Goal: Task Accomplishment & Management: Manage account settings

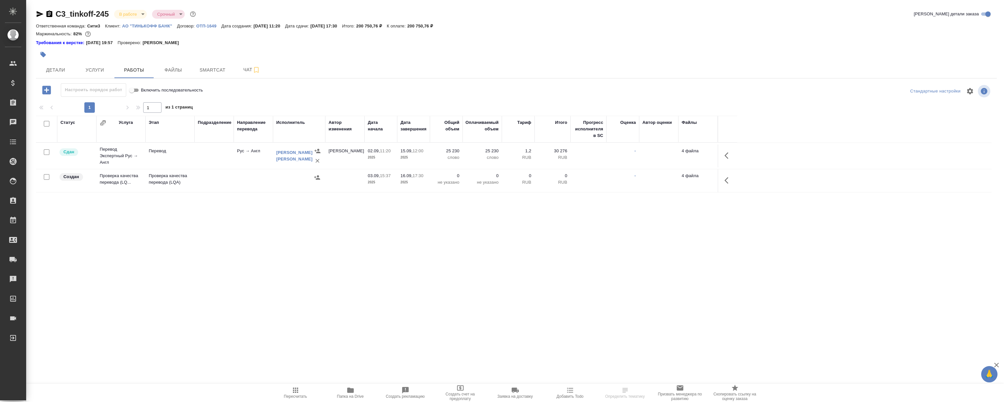
click at [425, 223] on div "Статус Услуга Этап Подразделение Направление перевода Исполнитель Автор изменен…" at bounding box center [514, 189] width 956 height 147
click at [726, 181] on icon "button" at bounding box center [729, 181] width 8 height 8
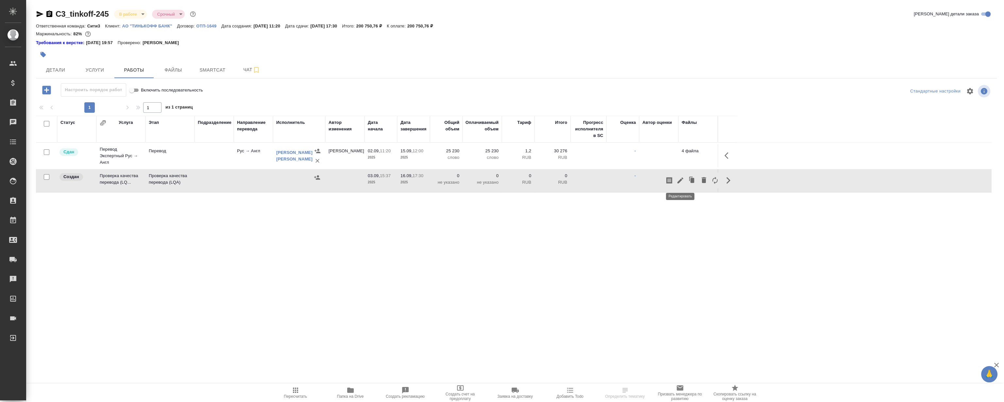
click at [683, 179] on icon "button" at bounding box center [681, 181] width 8 height 8
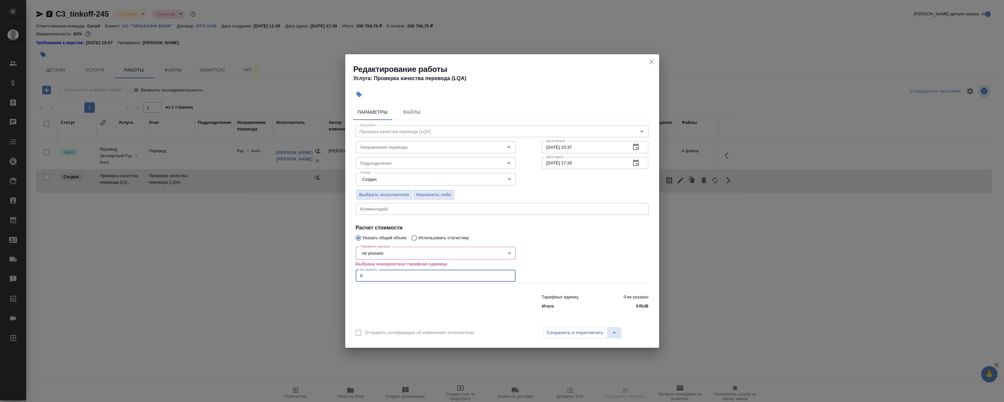
drag, startPoint x: 377, startPoint y: 273, endPoint x: 299, endPoint y: 276, distance: 78.6
click at [299, 276] on div "Редактирование работы Услуга: Проверка качества перевода (LQA) Параметры Файлы …" at bounding box center [502, 201] width 1004 height 402
type input "4"
click at [385, 248] on body "🙏 .cls-1 fill:#fff; AWATERA Magerramov Ruslan Клиенты Спецификации Заказы 0 Чат…" at bounding box center [502, 201] width 1004 height 402
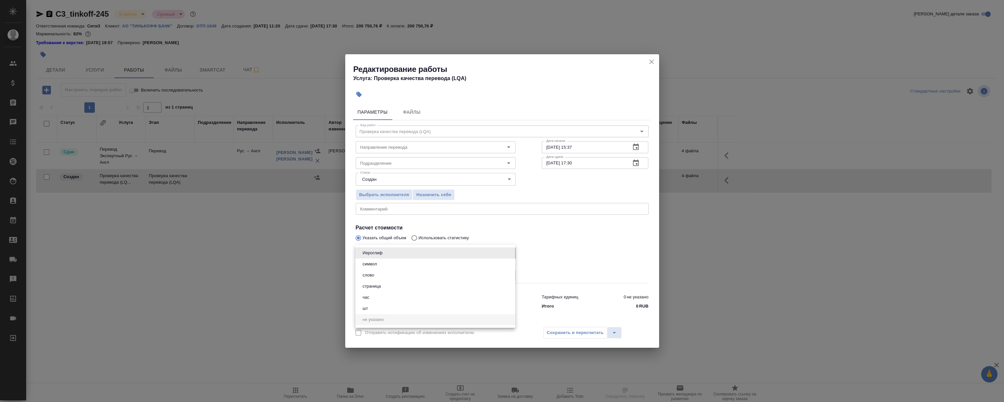
click at [370, 297] on button "час" at bounding box center [366, 297] width 11 height 7
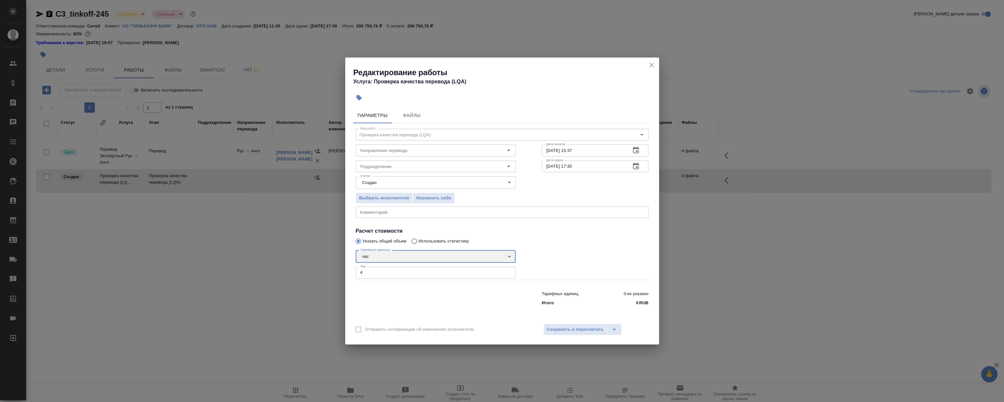
type input "5a8b1489cc6b4906c91bfd93"
click at [591, 242] on div at bounding box center [595, 263] width 133 height 59
click at [414, 169] on input "Подразделение" at bounding box center [425, 167] width 134 height 8
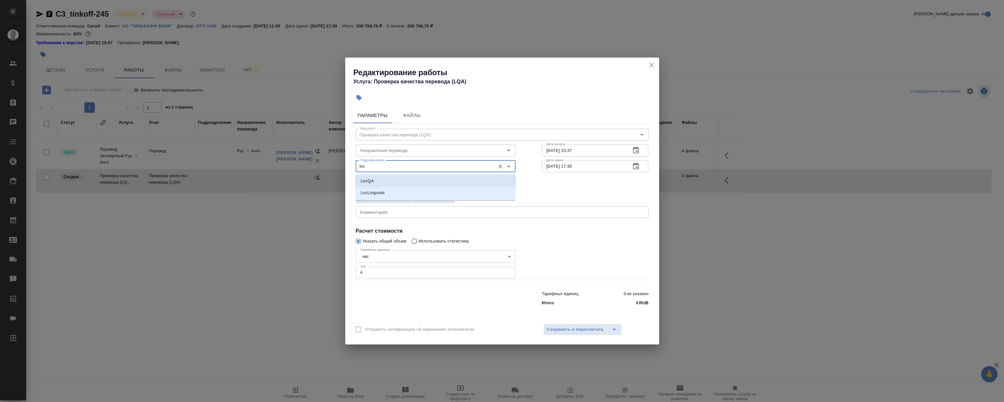
click at [413, 182] on li "LocQA" at bounding box center [435, 181] width 160 height 12
type input "LocQA"
click at [578, 327] on span "Сохранить и пересчитать" at bounding box center [575, 330] width 57 height 8
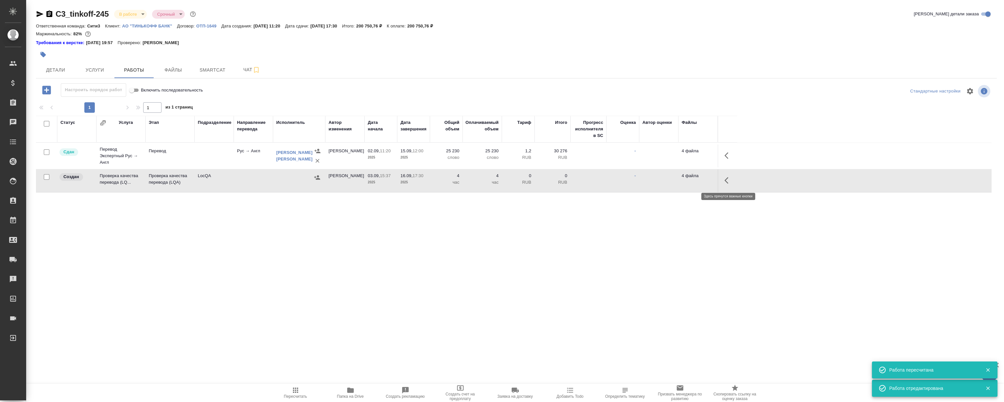
click at [725, 182] on icon "button" at bounding box center [729, 181] width 8 height 8
click at [680, 180] on icon "button" at bounding box center [681, 181] width 6 height 6
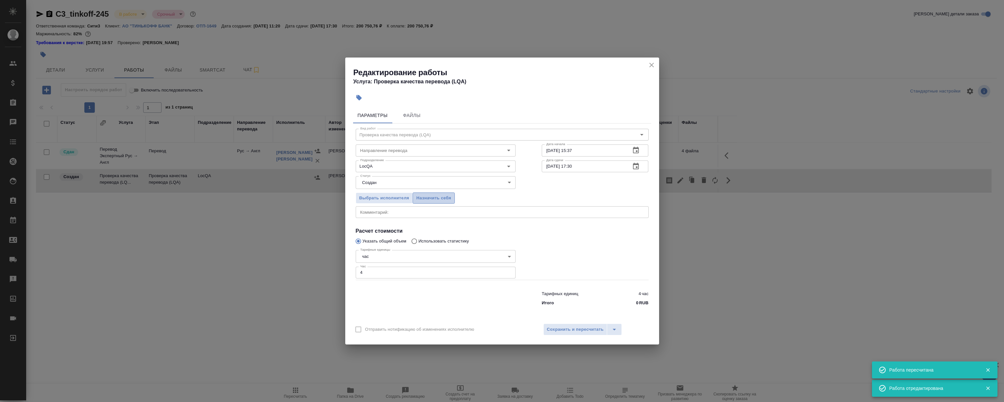
click at [442, 199] on span "Назначить себя" at bounding box center [433, 199] width 35 height 8
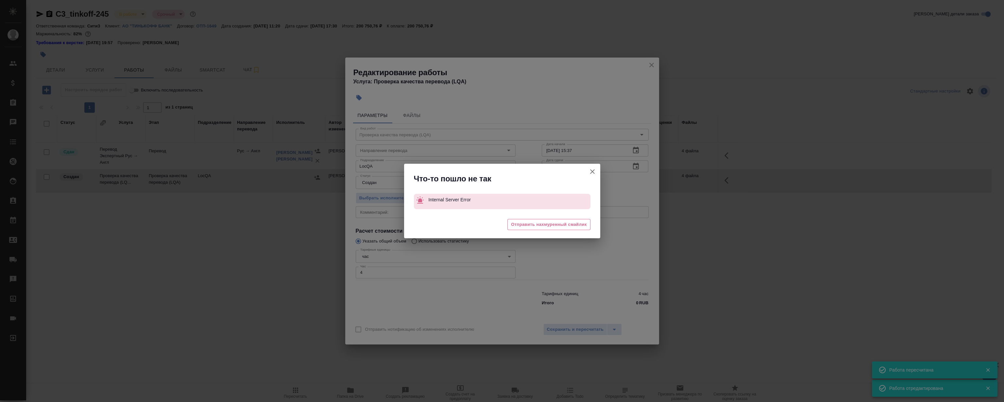
click at [653, 65] on div "Что-то пошло не так Internal Server Error 😓 Отправить нахмуренный смайлик" at bounding box center [502, 201] width 1004 height 402
click at [592, 171] on icon "button" at bounding box center [592, 171] width 5 height 5
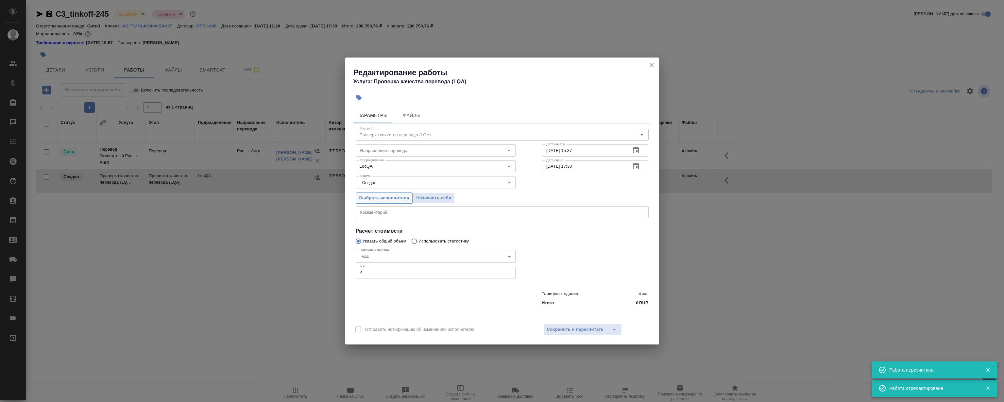
click at [369, 198] on span "Выбрать исполнителя" at bounding box center [384, 199] width 50 height 8
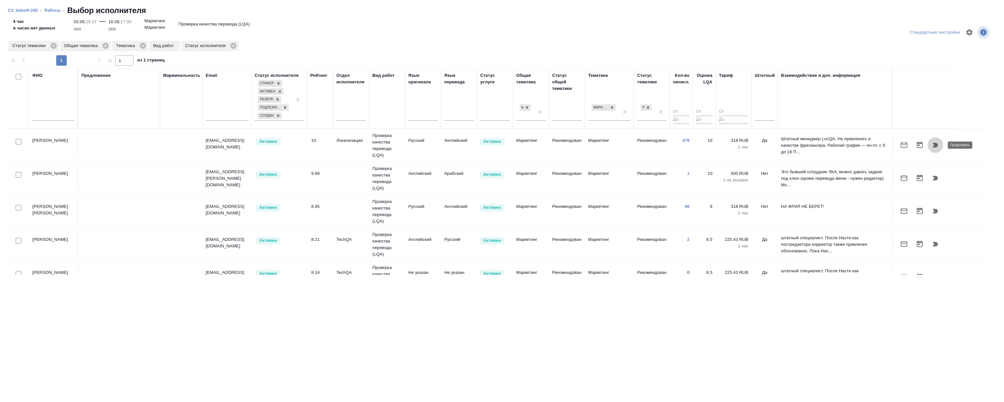
click at [932, 146] on icon "button" at bounding box center [936, 145] width 8 height 8
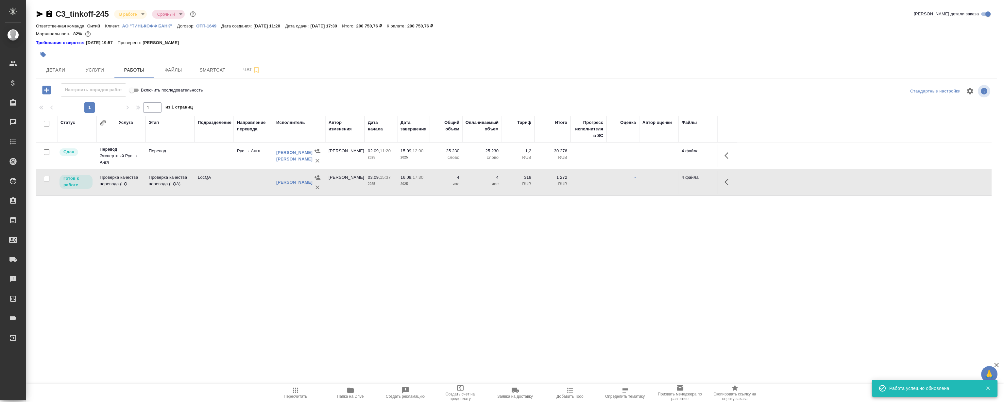
drag, startPoint x: 227, startPoint y: 231, endPoint x: 272, endPoint y: 225, distance: 45.8
click at [227, 231] on div "Статус Услуга Этап Подразделение Направление перевода Исполнитель Автор изменен…" at bounding box center [514, 189] width 956 height 147
click at [727, 185] on icon "button" at bounding box center [729, 182] width 8 height 8
click at [680, 181] on icon "button" at bounding box center [681, 182] width 8 height 8
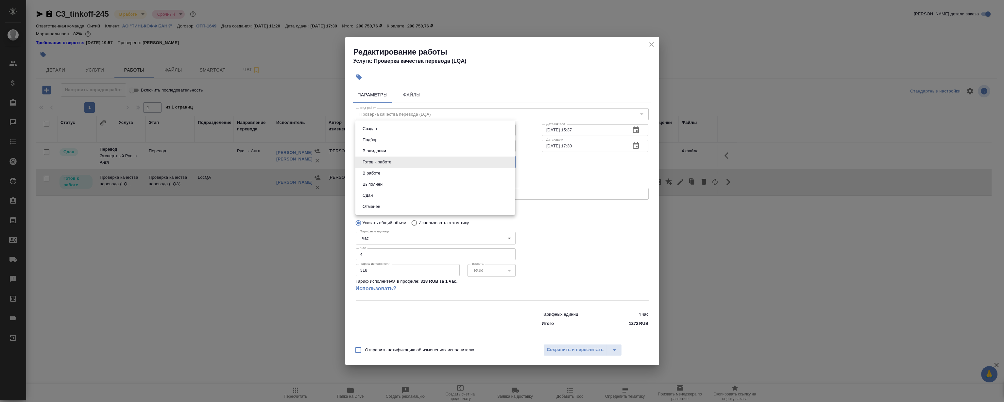
click at [398, 162] on body "🙏 .cls-1 fill:#fff; AWATERA Magerramov Ruslan Клиенты Спецификации Заказы 0 Чат…" at bounding box center [502, 201] width 1004 height 402
click at [385, 195] on li "Сдан" at bounding box center [435, 195] width 160 height 11
type input "closed"
click at [559, 353] on span "Сохранить и пересчитать" at bounding box center [575, 350] width 57 height 8
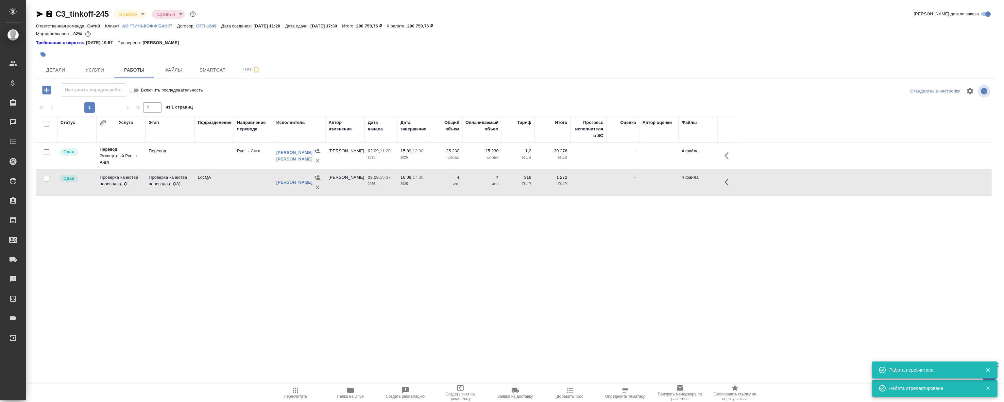
click at [265, 249] on div "Статус Услуга Этап Подразделение Направление перевода Исполнитель Автор изменен…" at bounding box center [514, 189] width 956 height 147
click at [233, 262] on div "Статус Услуга Этап Подразделение Направление перевода Исполнитель Автор изменен…" at bounding box center [514, 189] width 956 height 147
click at [180, 273] on div "C3_tinkoff-245 В работе inProgress Срочный urgent Кратко детали заказа Ответств…" at bounding box center [516, 140] width 968 height 280
click at [180, 268] on div "C3_tinkoff-245 В работе inProgress Срочный urgent Кратко детали заказа Ответств…" at bounding box center [516, 140] width 968 height 280
click at [193, 255] on div "Статус Услуга Этап Подразделение Направление перевода Исполнитель Автор изменен…" at bounding box center [514, 189] width 956 height 147
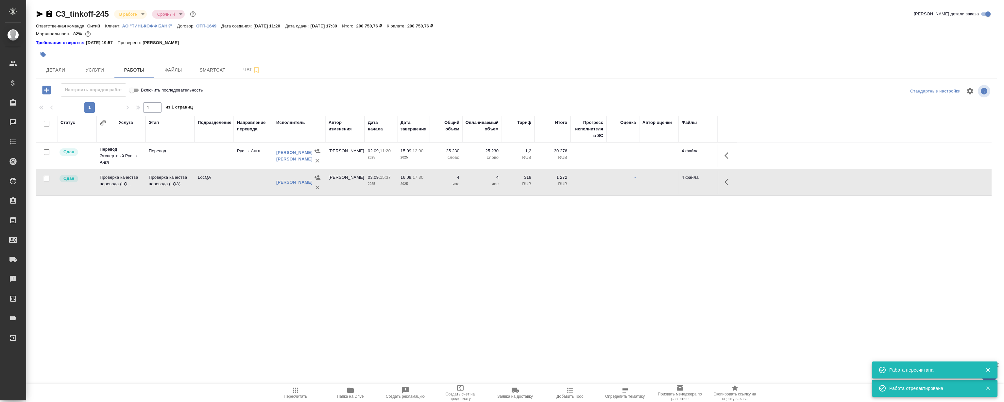
click at [179, 262] on div "Статус Услуга Этап Подразделение Направление перевода Исполнитель Автор изменен…" at bounding box center [514, 189] width 956 height 147
click at [152, 265] on div "C3_tinkoff-245 В работе inProgress Срочный urgent Кратко детали заказа Ответств…" at bounding box center [516, 140] width 968 height 280
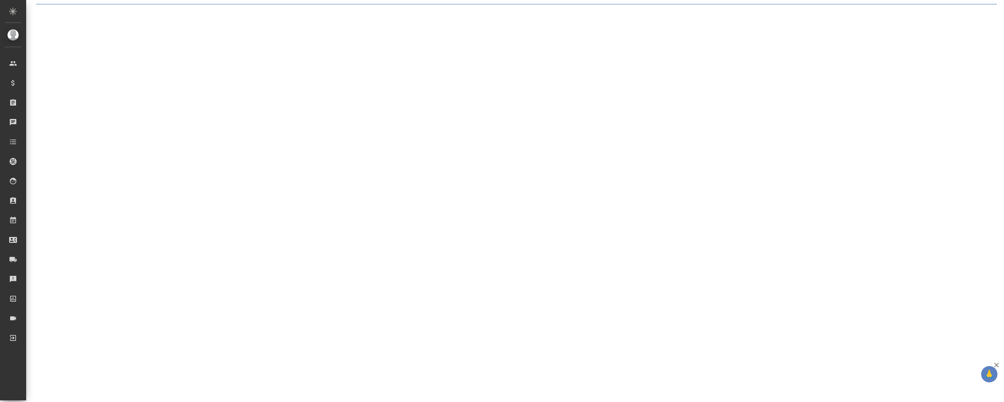
select select "RU"
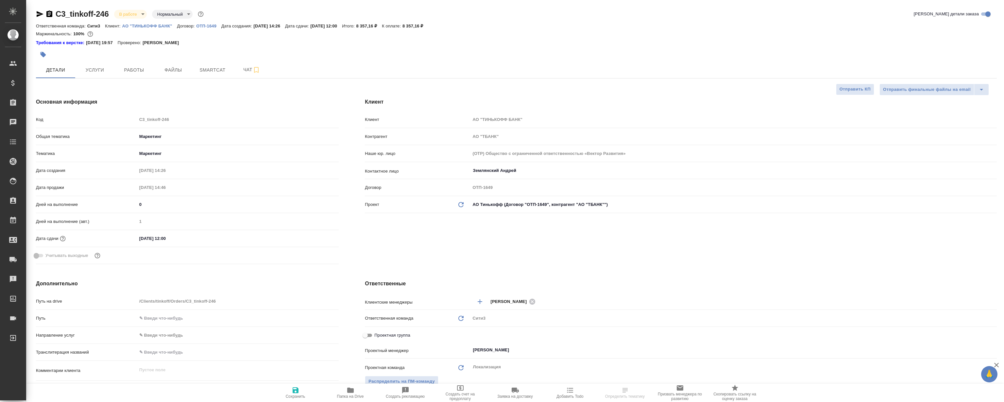
type textarea "x"
select select "RU"
type textarea "x"
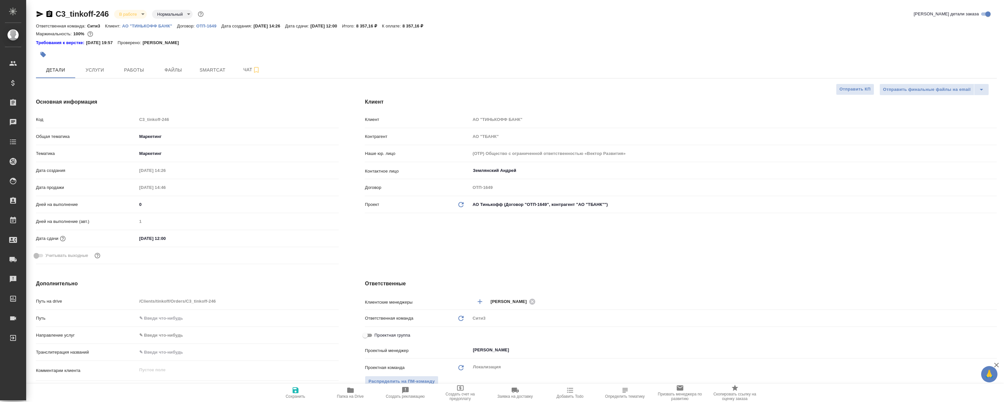
type textarea "x"
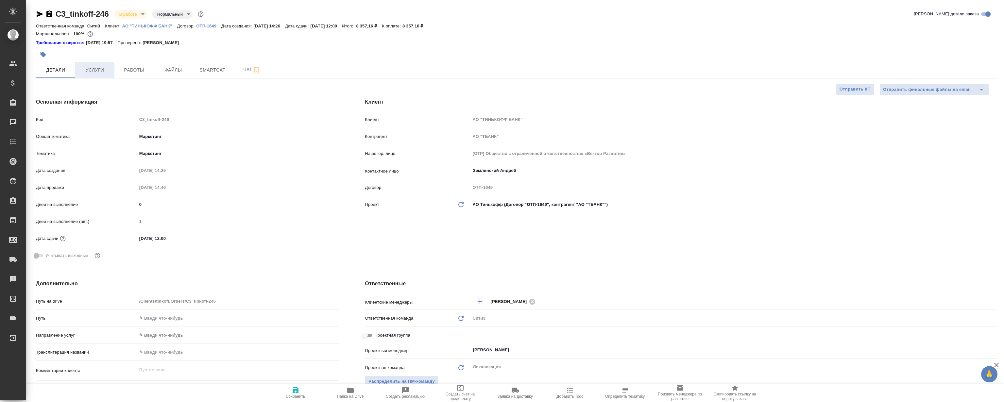
click at [111, 65] on button "Услуги" at bounding box center [94, 70] width 39 height 16
click at [152, 69] on button "Работы" at bounding box center [133, 70] width 39 height 16
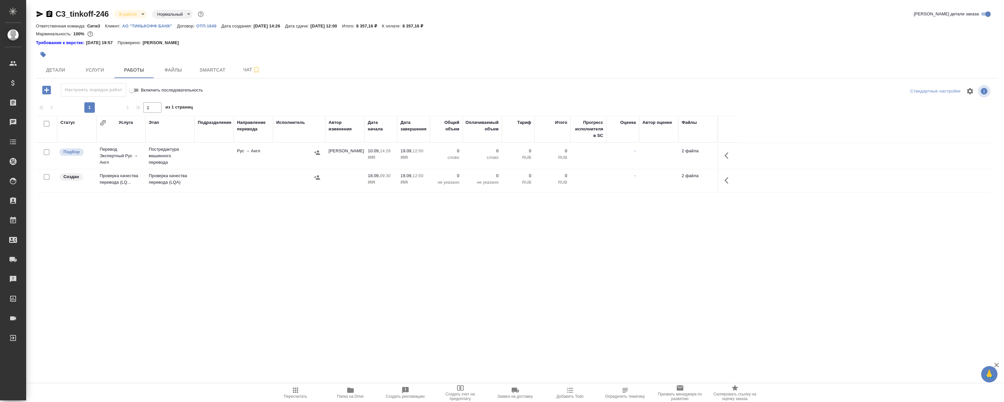
click at [550, 240] on div "Статус Услуга Этап Подразделение Направление перевода Исполнитель Автор изменен…" at bounding box center [514, 189] width 956 height 147
click at [553, 233] on div "Статус Услуга Этап Подразделение Направление перевода Исполнитель Автор изменен…" at bounding box center [514, 189] width 956 height 147
click at [544, 234] on div "Статус Услуга Этап Подразделение Направление перевода Исполнитель Автор изменен…" at bounding box center [514, 189] width 956 height 147
click at [552, 229] on div "Статус Услуга Этап Подразделение Направление перевода Исполнитель Автор изменен…" at bounding box center [514, 189] width 956 height 147
click at [730, 183] on icon "button" at bounding box center [729, 181] width 8 height 8
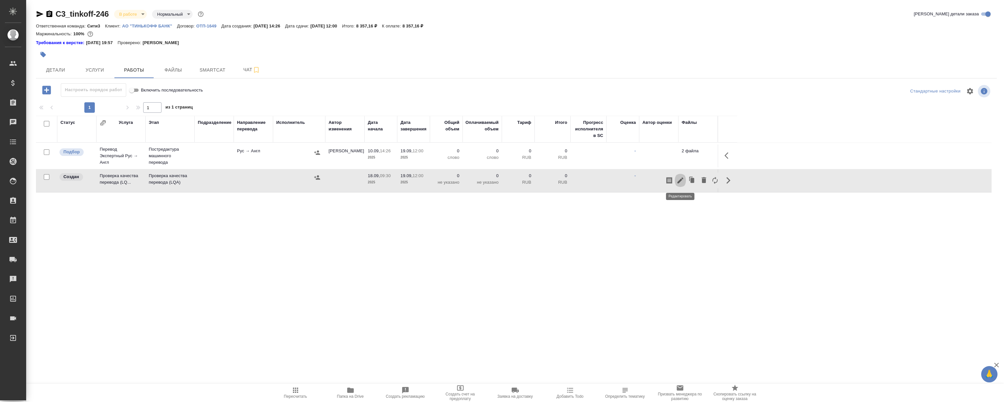
click at [681, 181] on icon "button" at bounding box center [681, 181] width 8 height 8
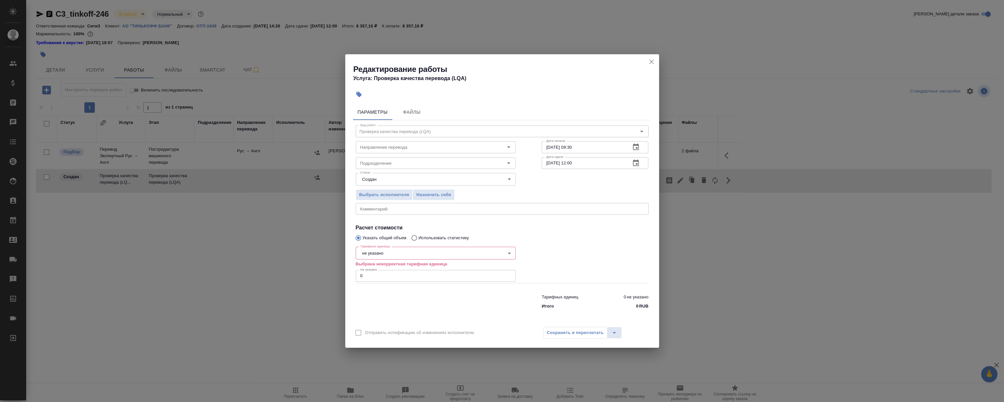
click at [400, 256] on body "🙏 .cls-1 fill:#fff; AWATERA Magerramov Ruslan Клиенты Спецификации Заказы 0 Чат…" at bounding box center [502, 201] width 1004 height 402
click at [578, 260] on div at bounding box center [502, 201] width 1004 height 402
click at [390, 253] on body "🙏 .cls-1 fill:#fff; AWATERA Magerramov Ruslan Клиенты Спецификации Заказы 0 Чат…" at bounding box center [502, 201] width 1004 height 402
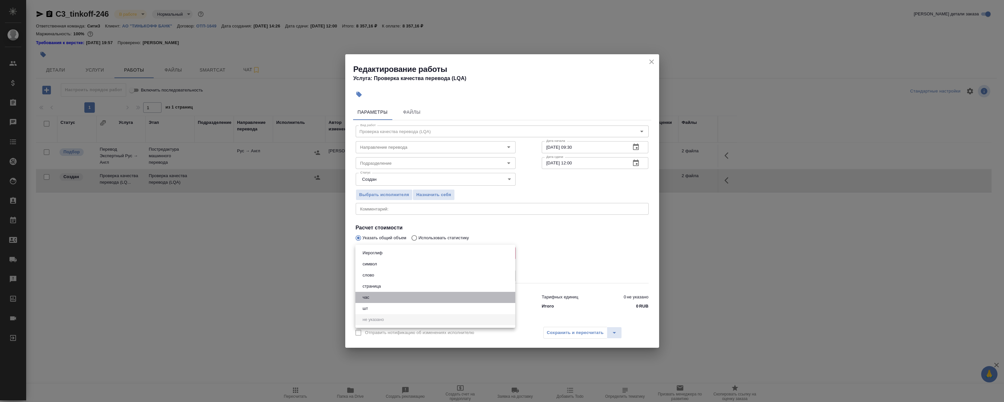
click at [375, 297] on li "час" at bounding box center [435, 297] width 160 height 11
type input "5a8b1489cc6b4906c91bfd93"
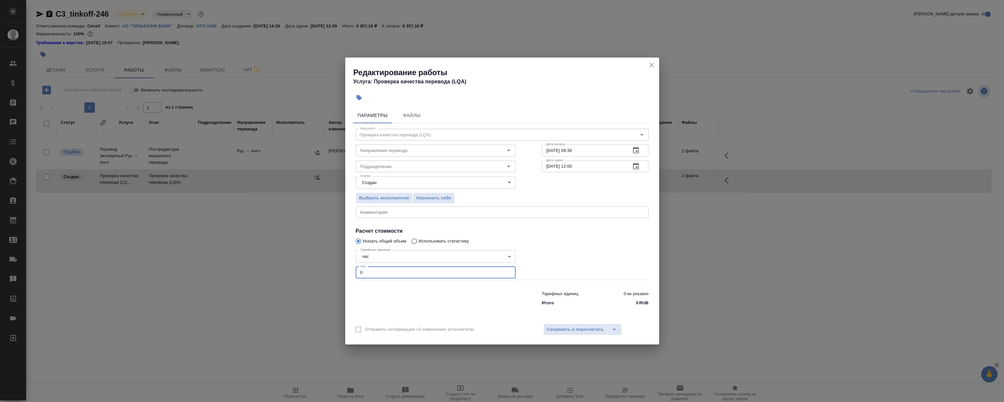
click at [383, 271] on input "0" at bounding box center [436, 273] width 160 height 12
drag, startPoint x: 383, startPoint y: 271, endPoint x: 320, endPoint y: 271, distance: 63.4
click at [320, 271] on div "Редактирование работы Услуга: Проверка качества перевода (LQA) Параметры Файлы …" at bounding box center [502, 201] width 1004 height 402
drag, startPoint x: 608, startPoint y: 257, endPoint x: 561, endPoint y: 239, distance: 50.5
click at [609, 255] on div at bounding box center [595, 263] width 133 height 59
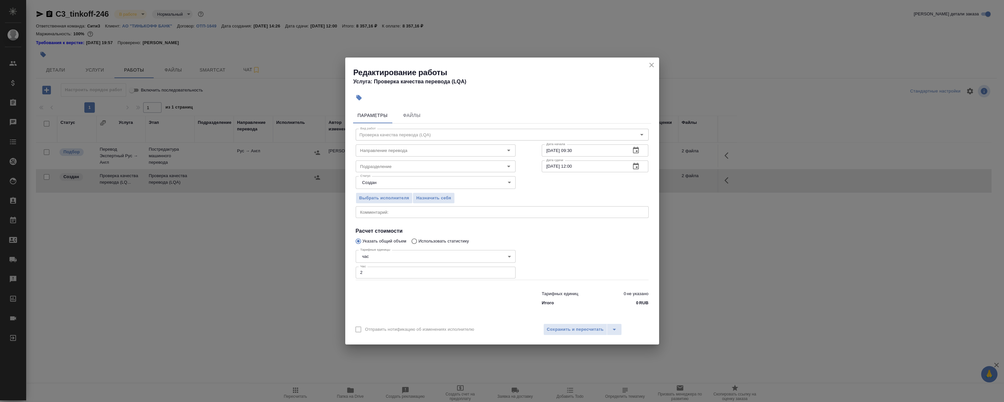
drag, startPoint x: 372, startPoint y: 273, endPoint x: 255, endPoint y: 274, distance: 117.7
click at [269, 275] on div "Редактирование работы Услуга: Проверка качества перевода (LQA) Параметры Файлы …" at bounding box center [502, 201] width 1004 height 402
type input "1"
click at [428, 165] on input "Подразделение" at bounding box center [425, 167] width 134 height 8
click at [376, 187] on li "LocLinguists" at bounding box center [435, 193] width 160 height 12
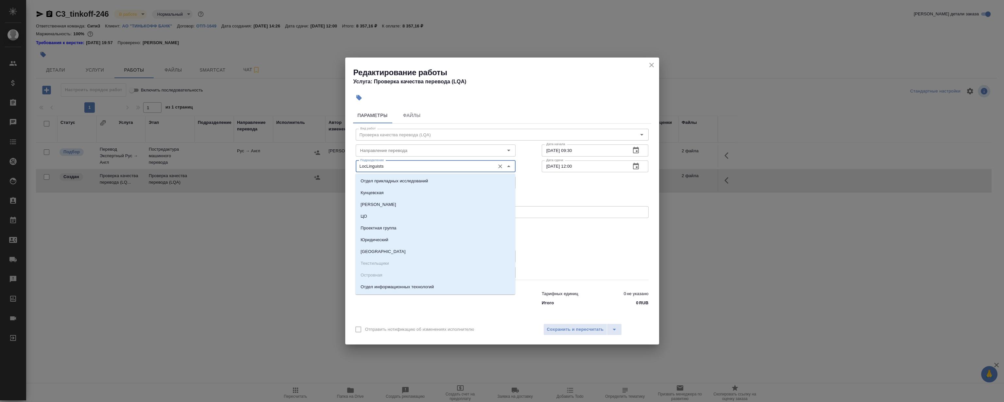
drag, startPoint x: 398, startPoint y: 169, endPoint x: 272, endPoint y: 176, distance: 126.1
click at [272, 176] on div "Редактирование работы Услуга: Проверка качества перевода (LQA) Параметры Файлы …" at bounding box center [502, 201] width 1004 height 402
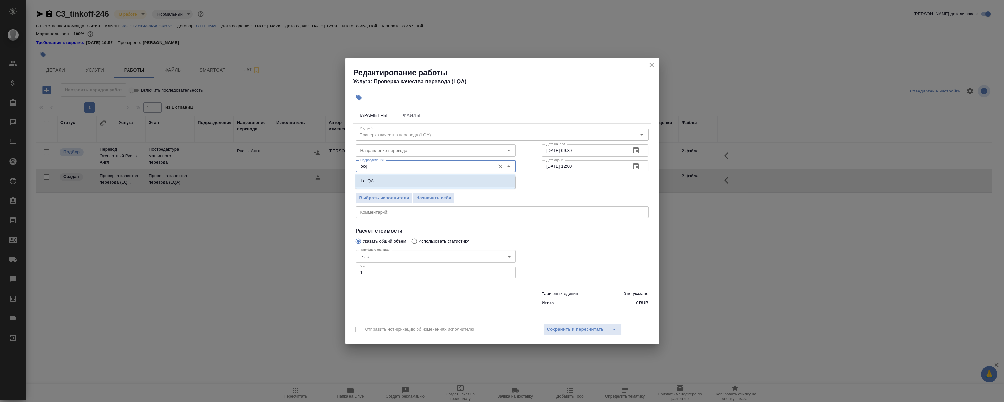
click at [396, 180] on li "LocQA" at bounding box center [435, 181] width 160 height 12
type input "LocQA"
click at [571, 332] on span "Сохранить и пересчитать" at bounding box center [575, 330] width 57 height 8
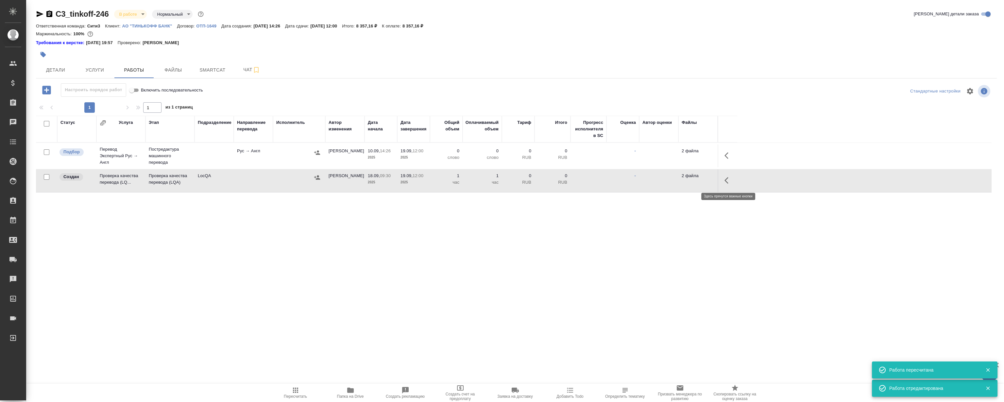
click at [728, 181] on icon "button" at bounding box center [729, 181] width 8 height 8
click at [680, 180] on icon "button" at bounding box center [681, 181] width 6 height 6
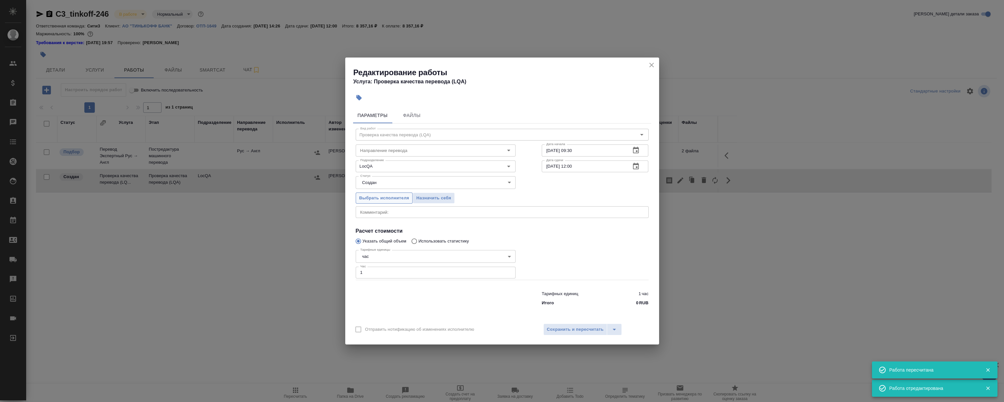
click at [394, 197] on span "Выбрать исполнителя" at bounding box center [384, 199] width 50 height 8
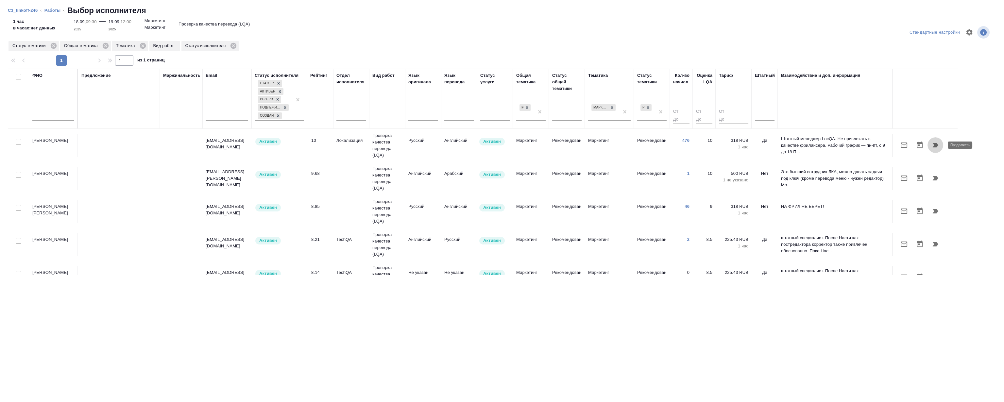
click at [937, 144] on icon "button" at bounding box center [936, 145] width 6 height 5
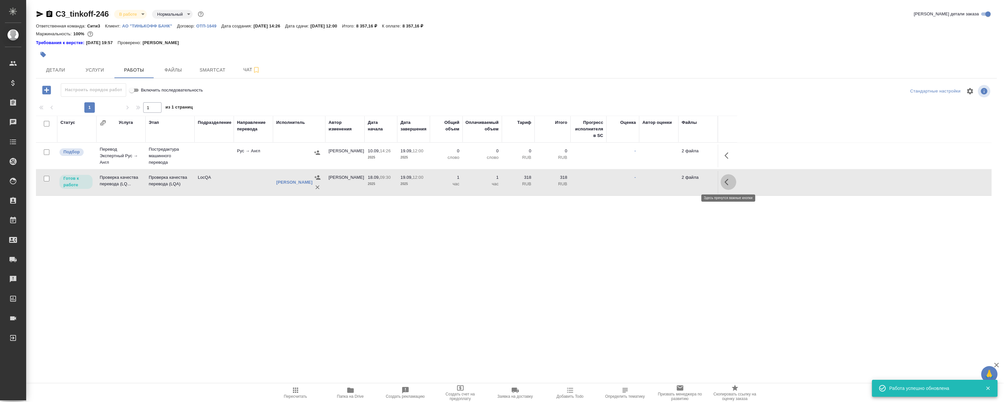
click at [728, 184] on icon "button" at bounding box center [729, 182] width 8 height 8
click at [686, 182] on button "button" at bounding box center [680, 182] width 11 height 16
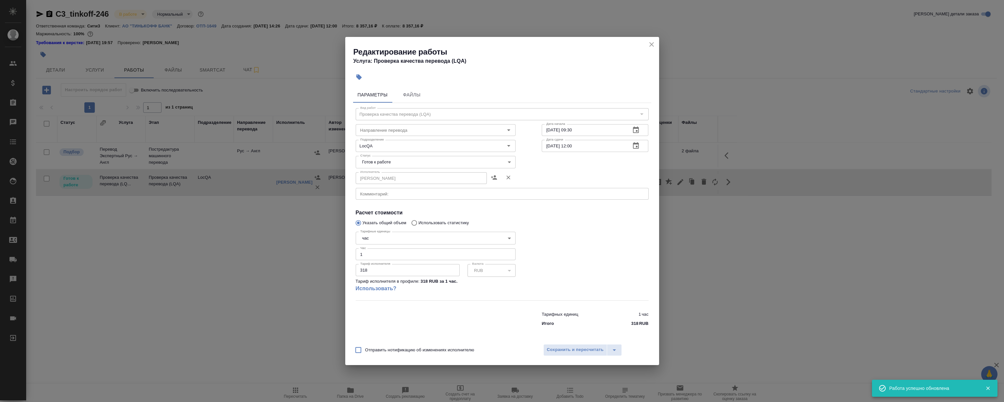
click at [404, 165] on body "🙏 .cls-1 fill:#fff; AWATERA Magerramov Ruslan Клиенты Спецификации Заказы 0 Чат…" at bounding box center [502, 201] width 1004 height 402
click at [377, 199] on li "Сдан" at bounding box center [435, 195] width 160 height 11
type input "closed"
click at [570, 356] on button "Сохранить и пересчитать" at bounding box center [576, 350] width 64 height 12
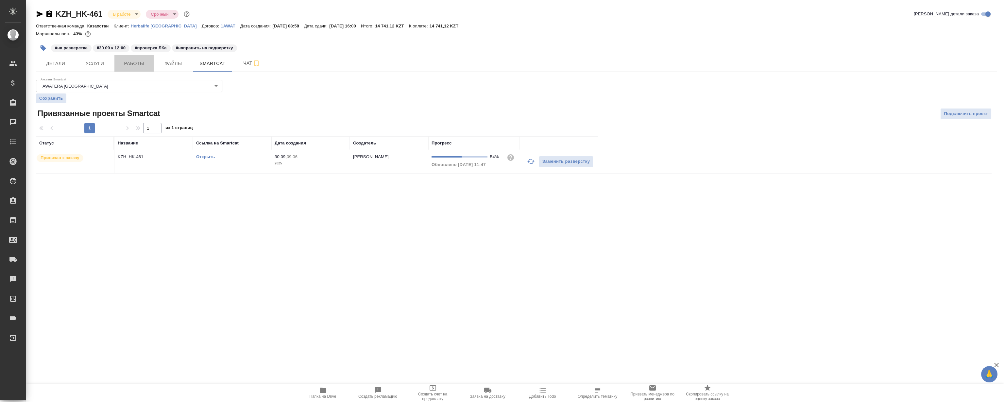
click at [140, 68] on button "Работы" at bounding box center [133, 63] width 39 height 16
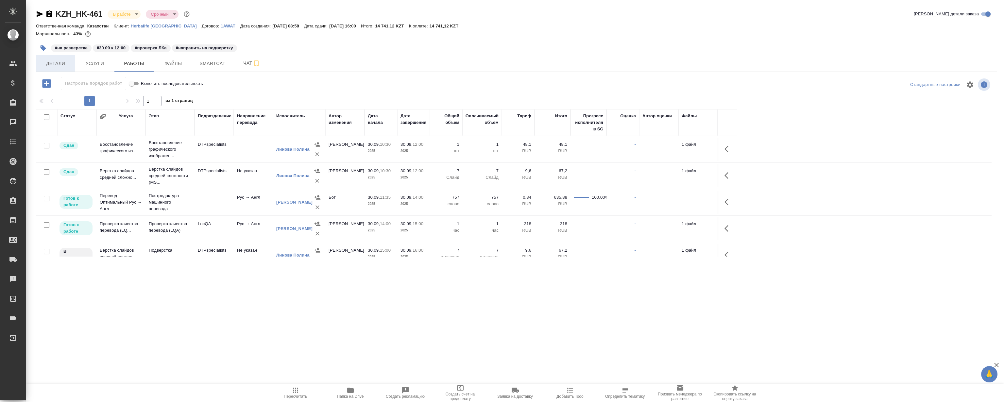
click at [61, 60] on span "Детали" at bounding box center [55, 64] width 31 height 8
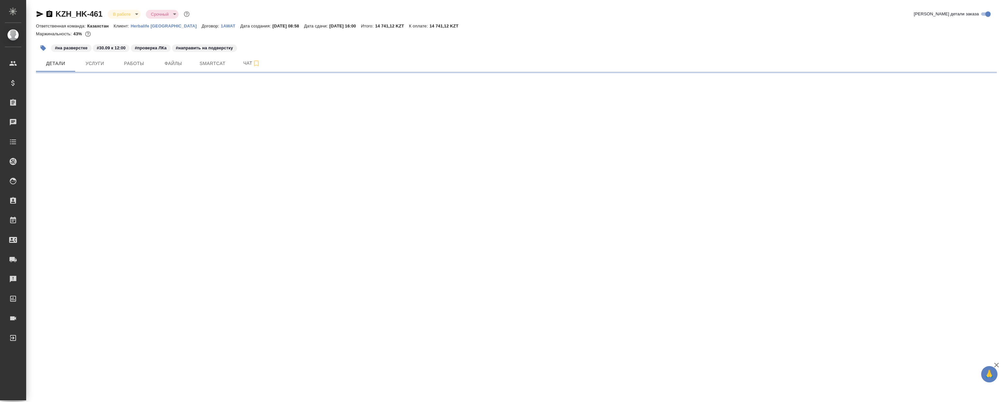
select select "RU"
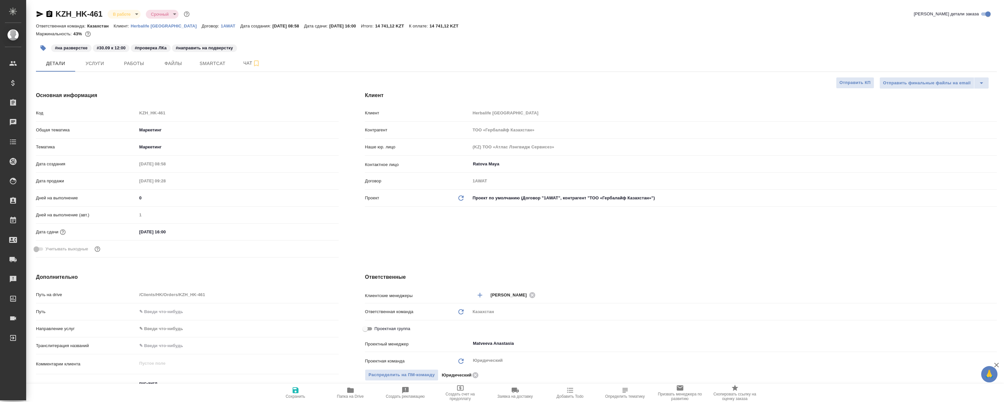
type textarea "x"
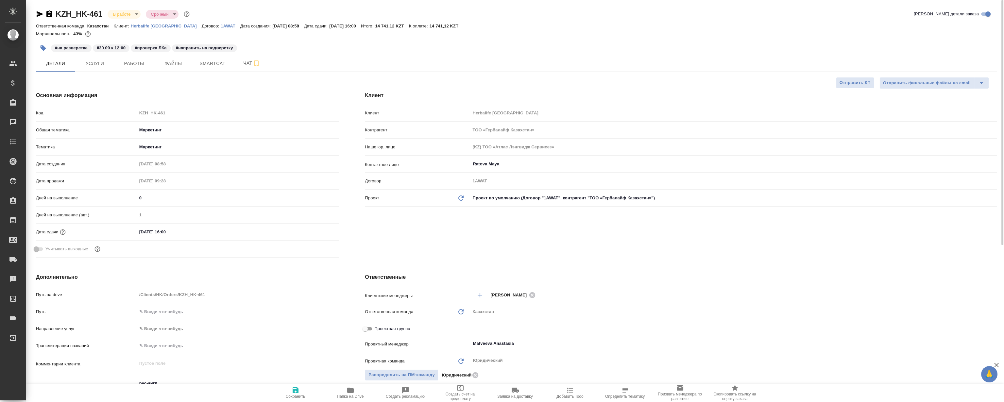
type textarea "x"
click at [143, 57] on button "Работы" at bounding box center [133, 63] width 39 height 16
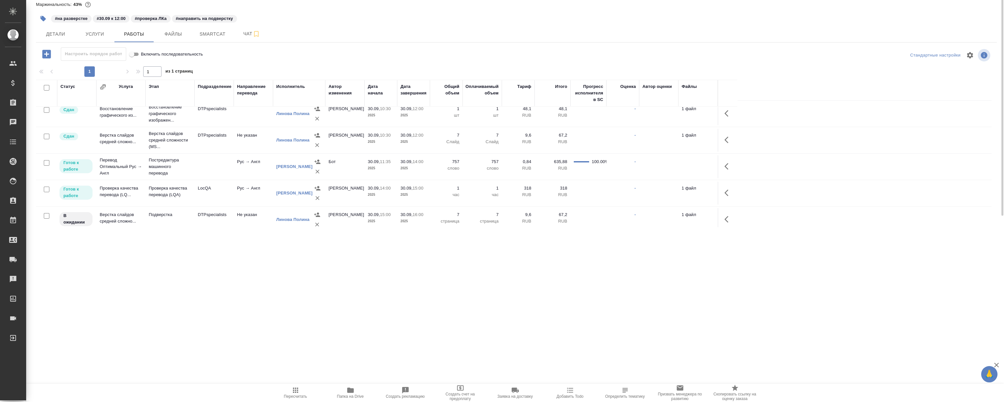
scroll to position [12, 0]
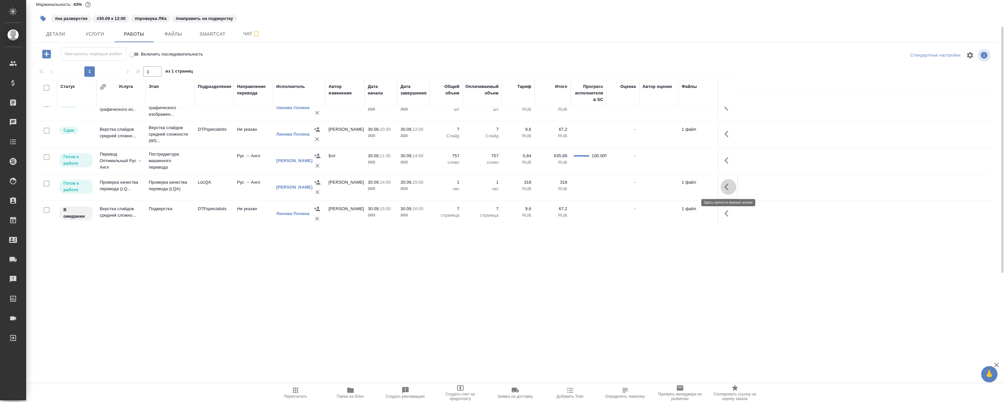
click at [730, 186] on icon "button" at bounding box center [729, 187] width 8 height 8
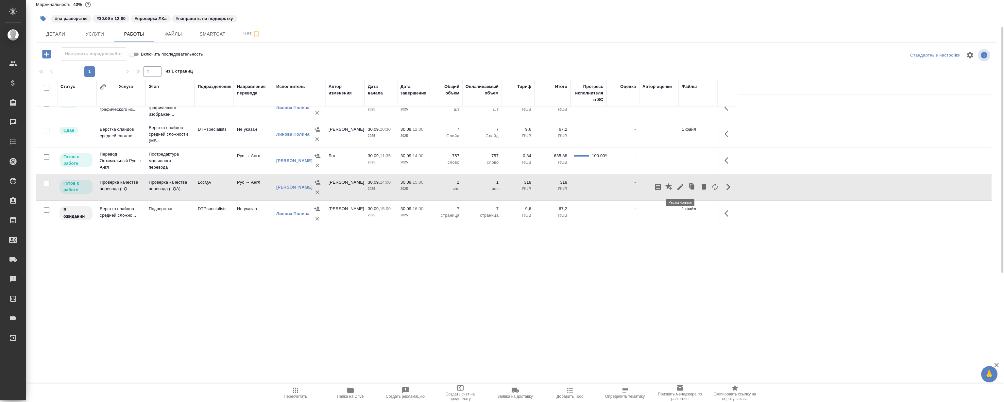
click at [676, 188] on button "button" at bounding box center [680, 187] width 11 height 16
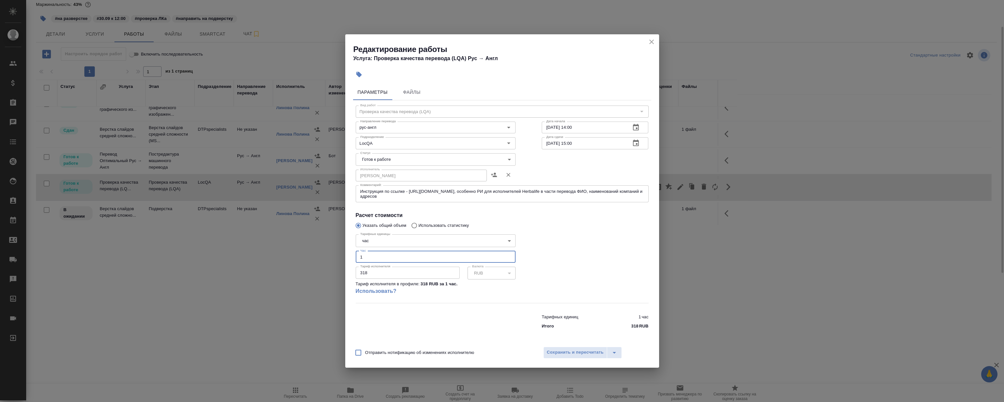
click at [392, 257] on input "1" at bounding box center [436, 257] width 160 height 12
type input "0.5"
click at [565, 354] on span "Сохранить и пересчитать" at bounding box center [575, 353] width 57 height 8
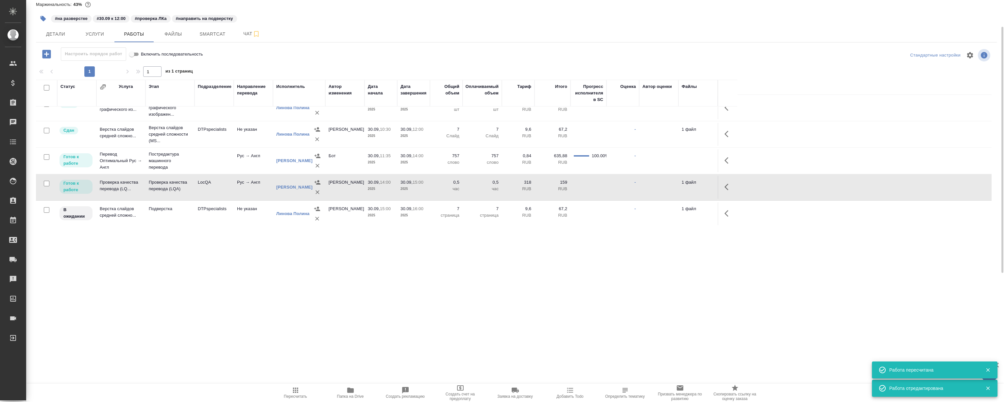
click at [964, 90] on thead "Статус Услуга Этап Подразделение Направление перевода Исполнитель Автор изменен…" at bounding box center [514, 93] width 956 height 27
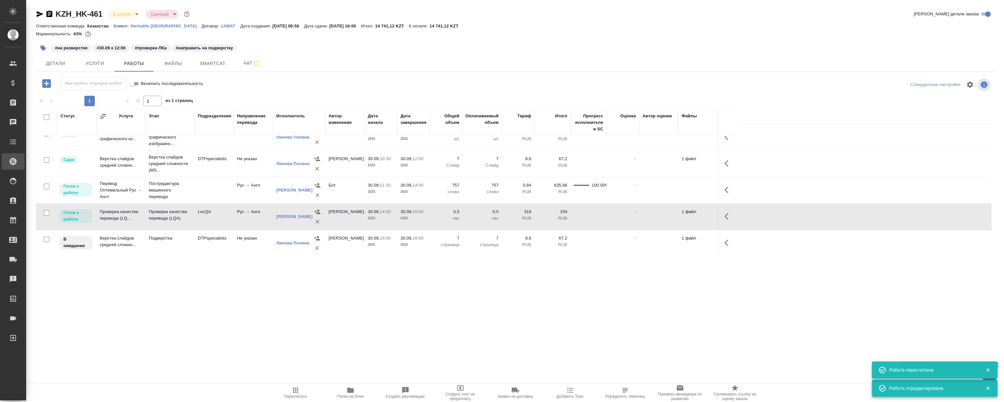
scroll to position [0, 0]
drag, startPoint x: 124, startPoint y: 293, endPoint x: 143, endPoint y: 244, distance: 52.4
click at [124, 293] on div ".cls-1 fill:#fff; AWATERA Magerramov Ruslan Клиенты Спецификации Заказы 0 Чаты …" at bounding box center [502, 201] width 1004 height 402
click at [209, 68] on button "Smartcat" at bounding box center [212, 63] width 39 height 16
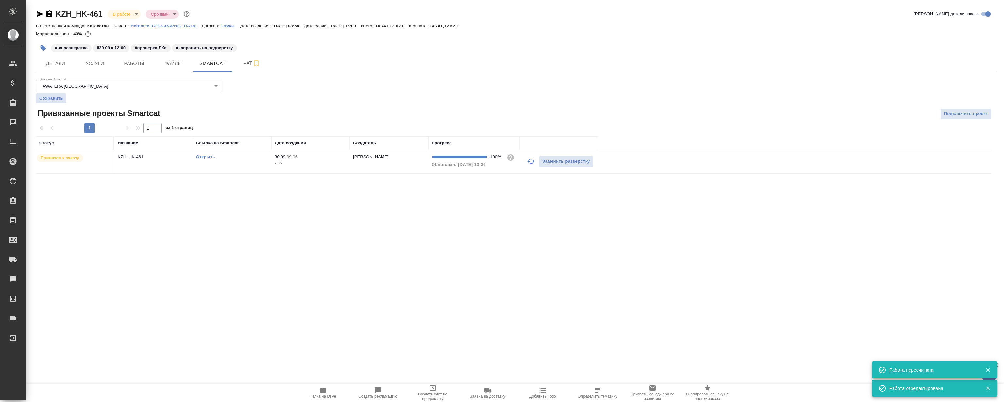
click at [206, 157] on link "Открыть" at bounding box center [205, 156] width 19 height 5
click at [113, 72] on div "KZH_HK-461 В работе inProgress Срочный urgent Кратко детали заказа Ответственна…" at bounding box center [516, 95] width 968 height 190
click at [131, 62] on span "Работы" at bounding box center [133, 64] width 31 height 8
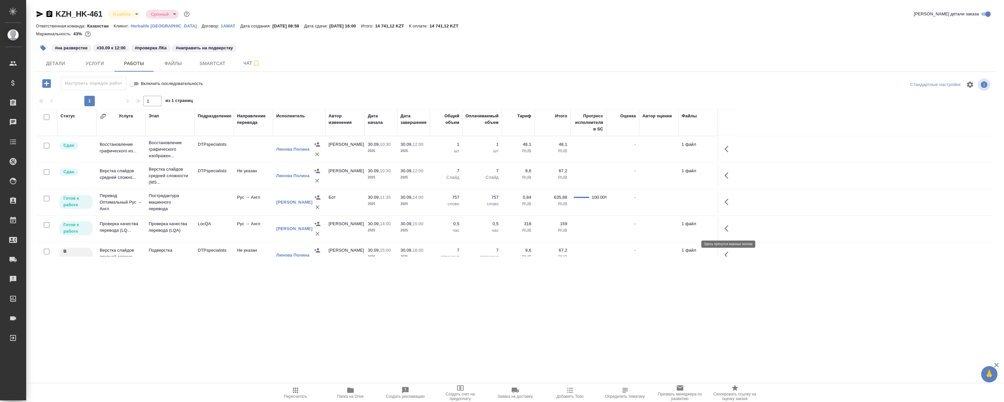
drag, startPoint x: 725, startPoint y: 228, endPoint x: 721, endPoint y: 227, distance: 4.1
click at [725, 228] on icon "button" at bounding box center [727, 228] width 4 height 7
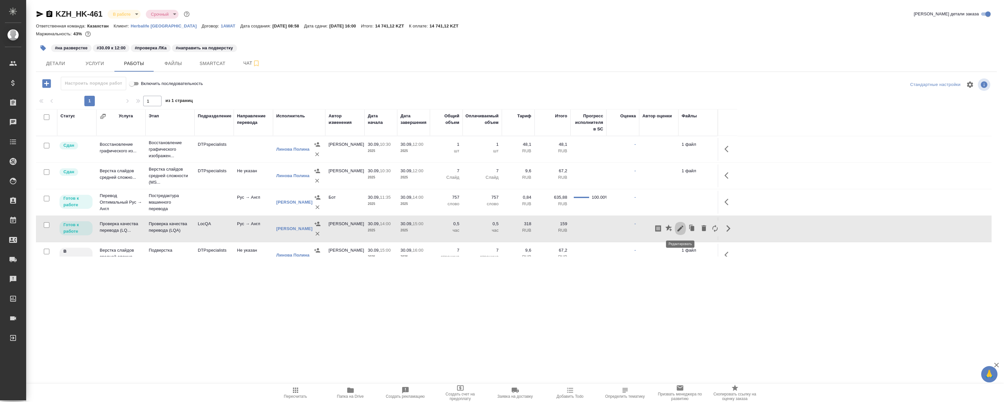
click at [682, 226] on icon "button" at bounding box center [681, 229] width 6 height 6
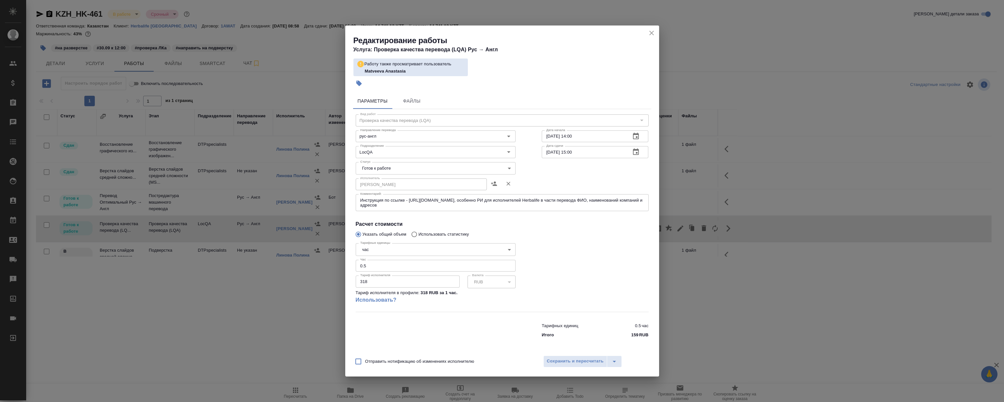
click at [398, 170] on body "🙏 .cls-1 fill:#fff; AWATERA Magerramov Ruslan Клиенты Спецификации Заказы 0 Чат…" at bounding box center [502, 201] width 1004 height 402
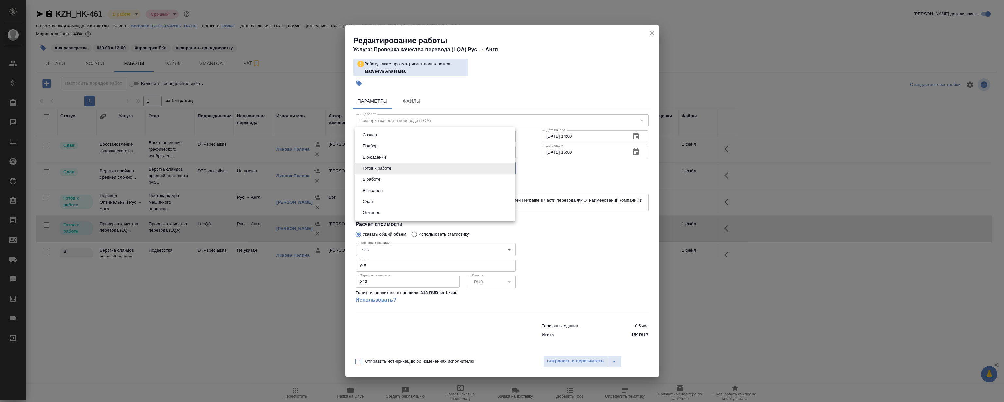
click at [406, 203] on li "Сдан" at bounding box center [435, 201] width 160 height 11
type input "closed"
click at [561, 356] on button "Сохранить и пересчитать" at bounding box center [576, 362] width 64 height 12
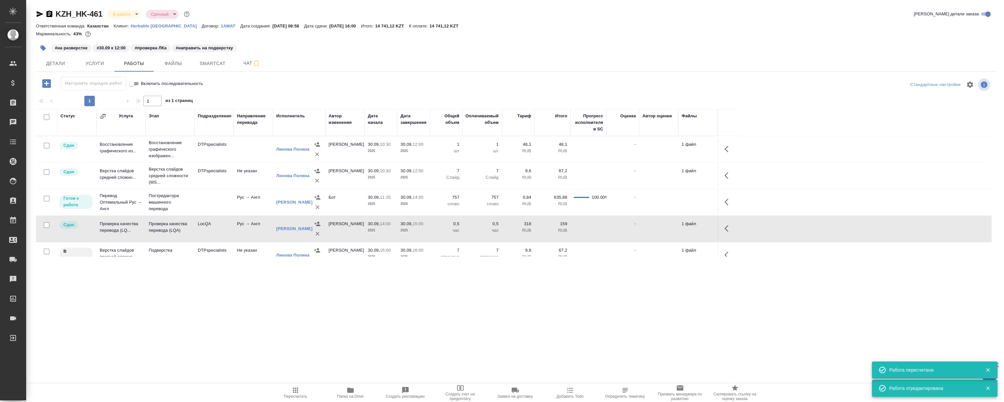
click at [230, 307] on div ".cls-1 fill:#fff; AWATERA Magerramov Ruslan Клиенты Спецификации Заказы 0 Чаты …" at bounding box center [502, 201] width 1004 height 402
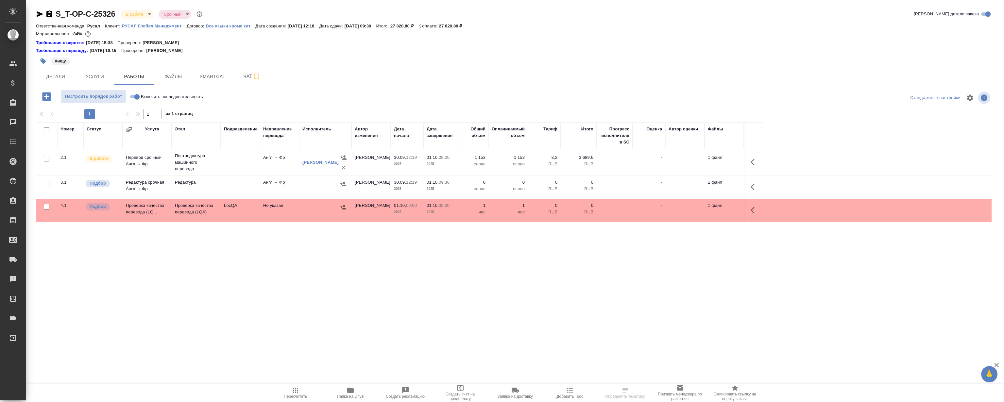
click at [396, 50] on div "Требования к переводу: 04.09.2024 10:15 Проверено: Мухин Павел" at bounding box center [516, 50] width 961 height 7
click at [195, 72] on button "Smartcat" at bounding box center [212, 76] width 39 height 16
click at [180, 78] on span "Файлы" at bounding box center [173, 77] width 31 height 8
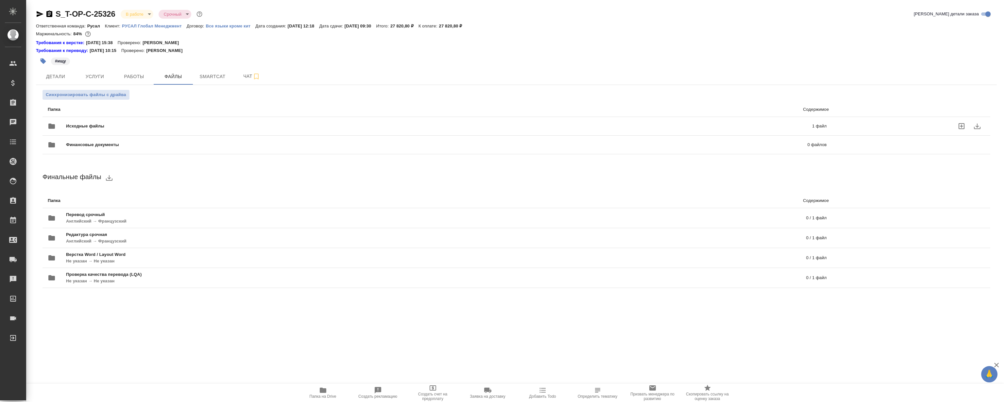
click at [164, 119] on div "Исходные файлы 1 файл" at bounding box center [437, 126] width 779 height 16
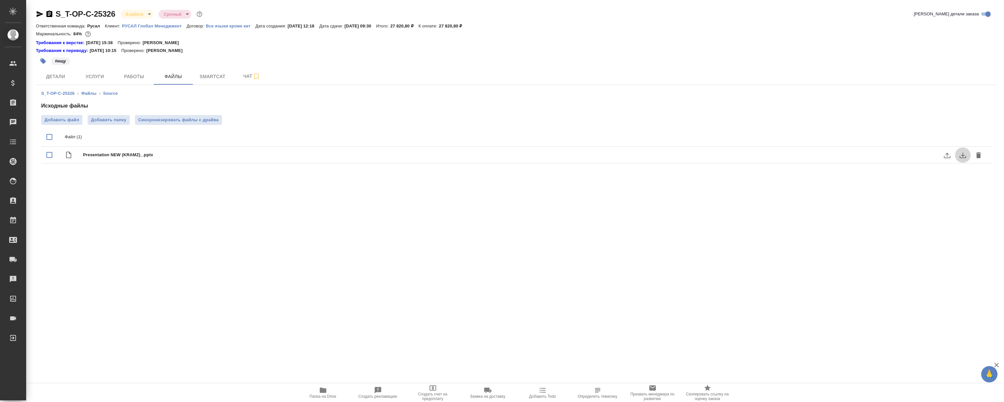
click at [967, 152] on button "download" at bounding box center [963, 155] width 16 height 16
click at [130, 81] on button "Работы" at bounding box center [133, 76] width 39 height 16
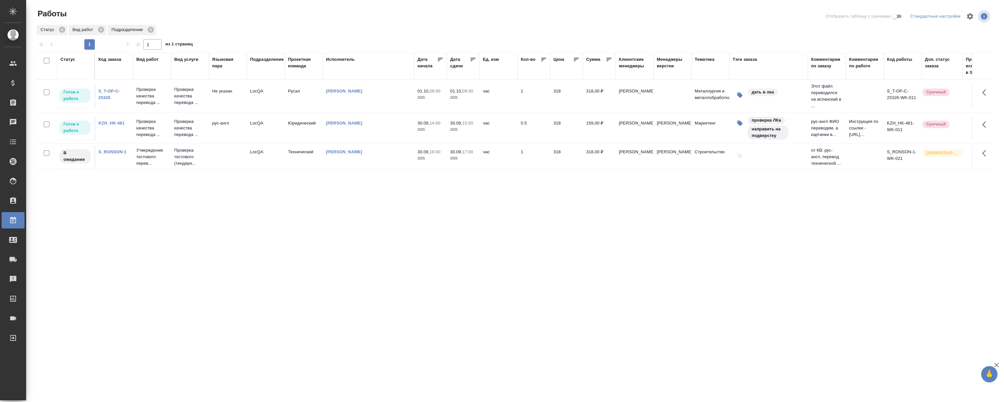
click at [248, 257] on div "Статус Код заказа Вид работ Вид услуги Языковая пара Подразделение Проектная ко…" at bounding box center [514, 170] width 956 height 235
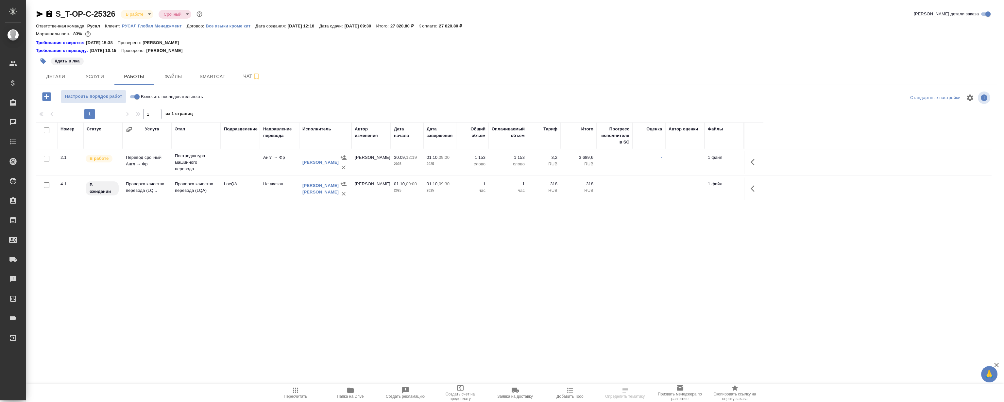
click at [753, 191] on icon "button" at bounding box center [753, 188] width 4 height 7
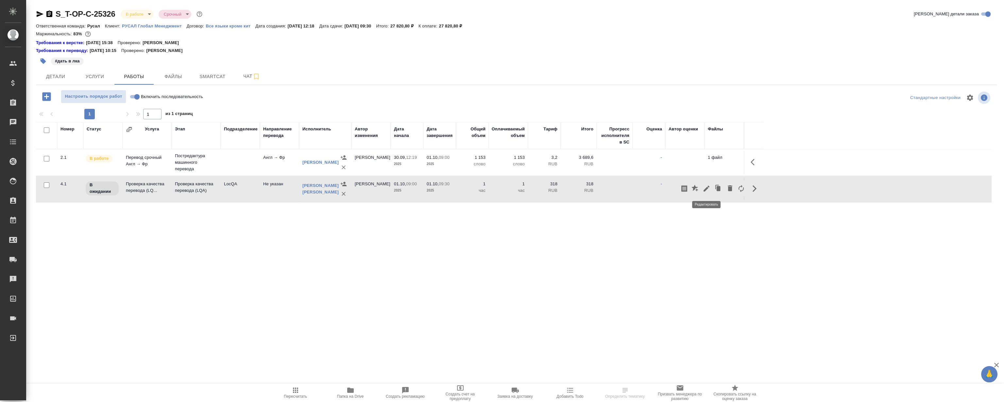
click at [703, 190] on icon "button" at bounding box center [707, 189] width 8 height 8
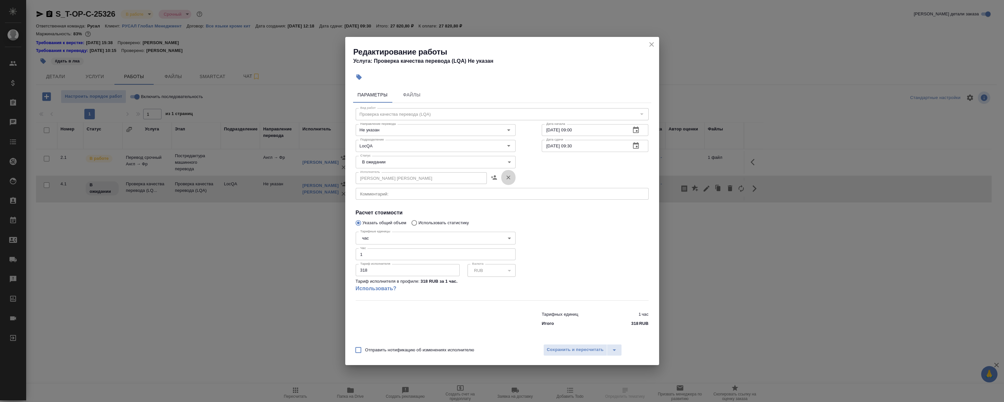
click at [508, 177] on icon "button" at bounding box center [509, 178] width 4 height 4
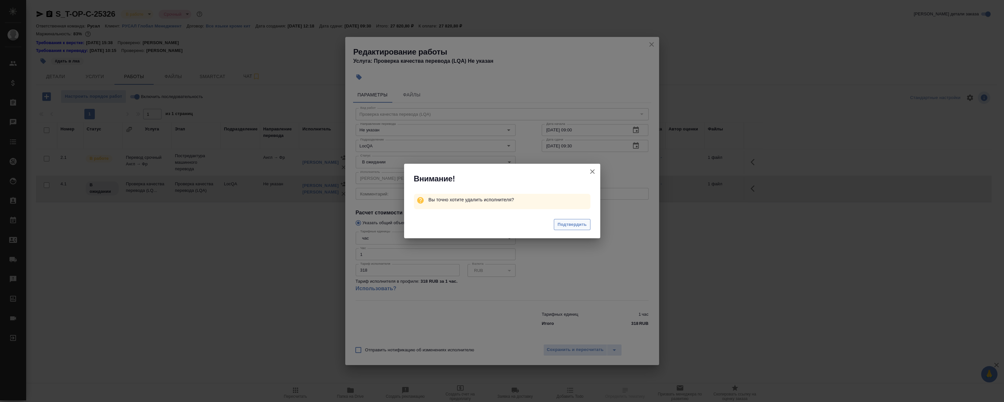
click at [559, 225] on span "Подтвердить" at bounding box center [572, 225] width 29 height 8
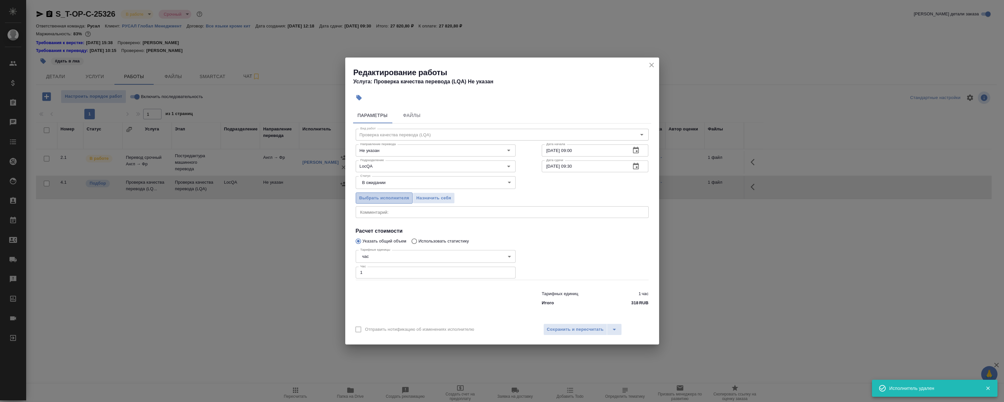
click at [396, 200] on span "Выбрать исполнителя" at bounding box center [384, 199] width 50 height 8
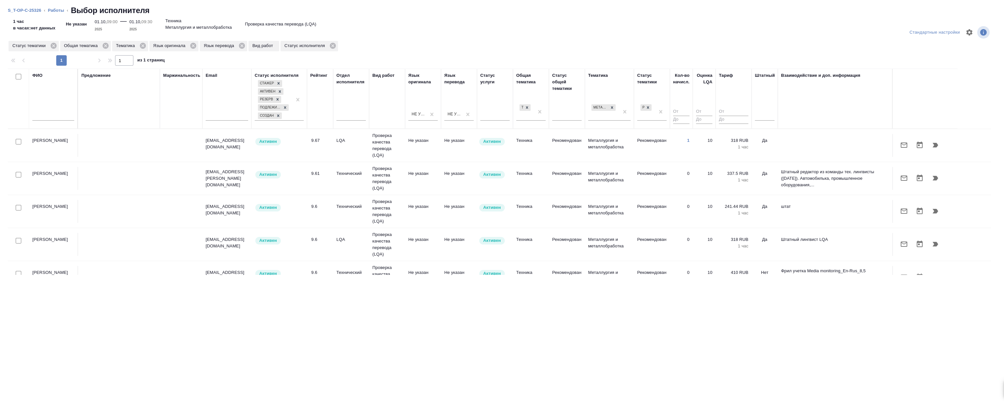
click at [56, 114] on input "text" at bounding box center [53, 117] width 42 height 8
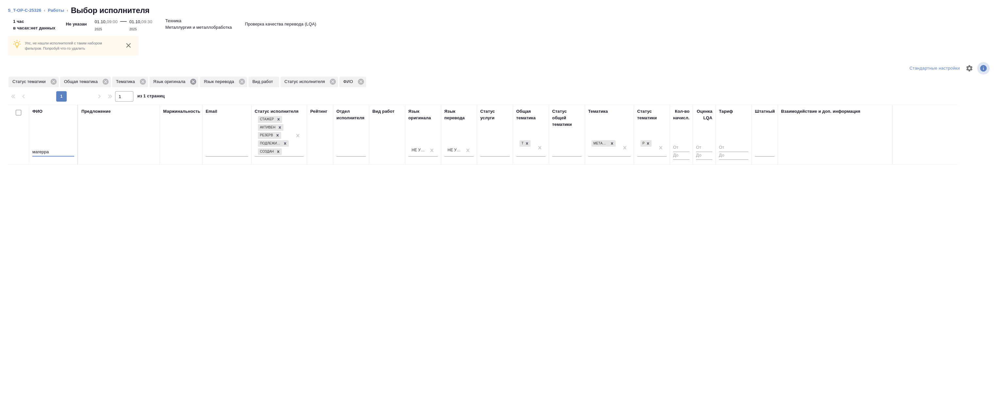
type input "магерра"
click at [195, 80] on icon at bounding box center [193, 82] width 6 height 6
click at [191, 81] on icon at bounding box center [191, 81] width 7 height 7
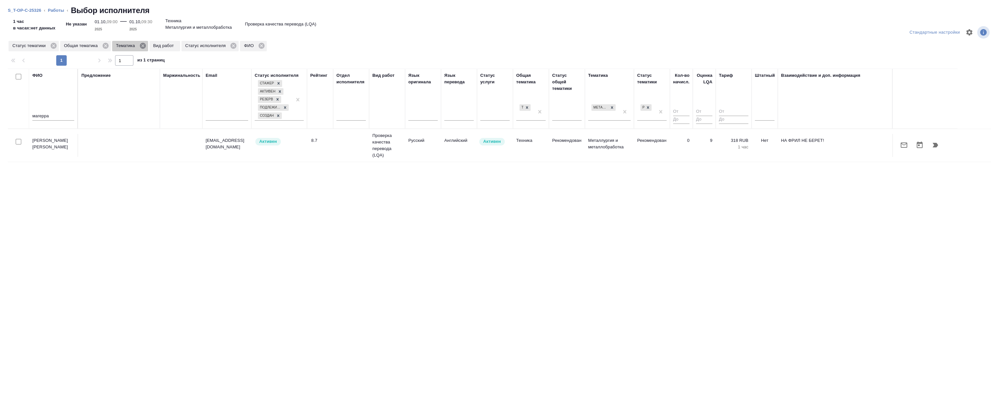
click at [141, 46] on icon at bounding box center [143, 46] width 6 height 6
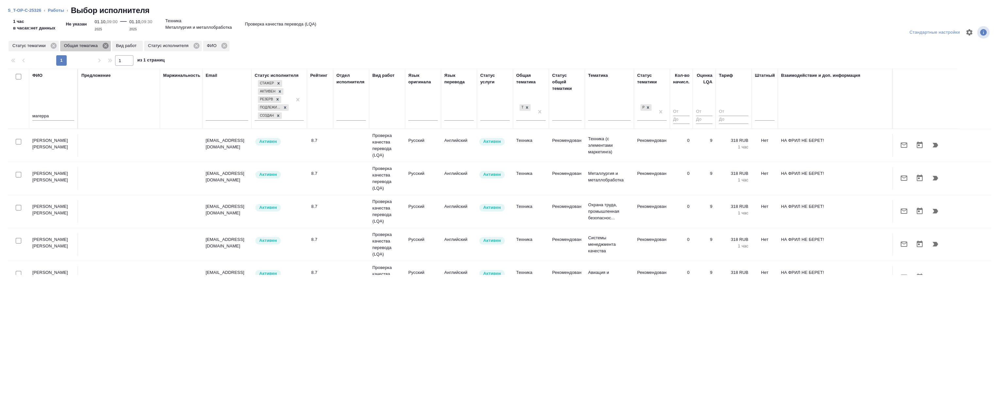
click at [107, 44] on icon at bounding box center [106, 46] width 6 height 6
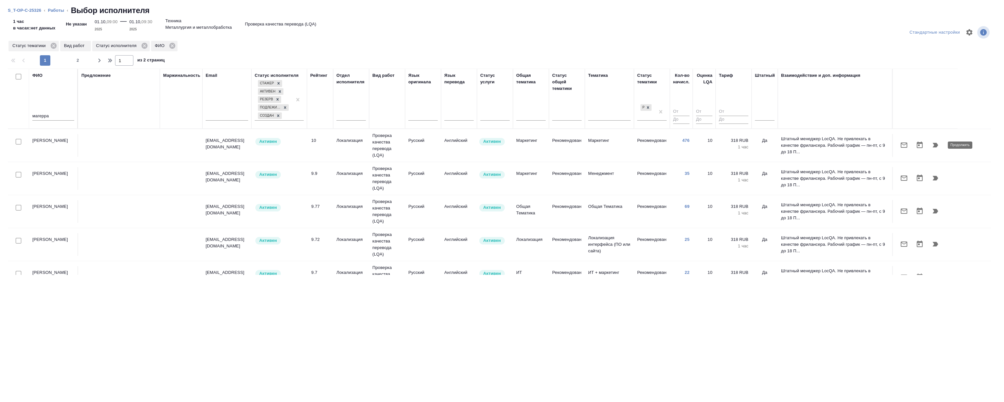
click at [934, 145] on icon "button" at bounding box center [936, 145] width 8 height 8
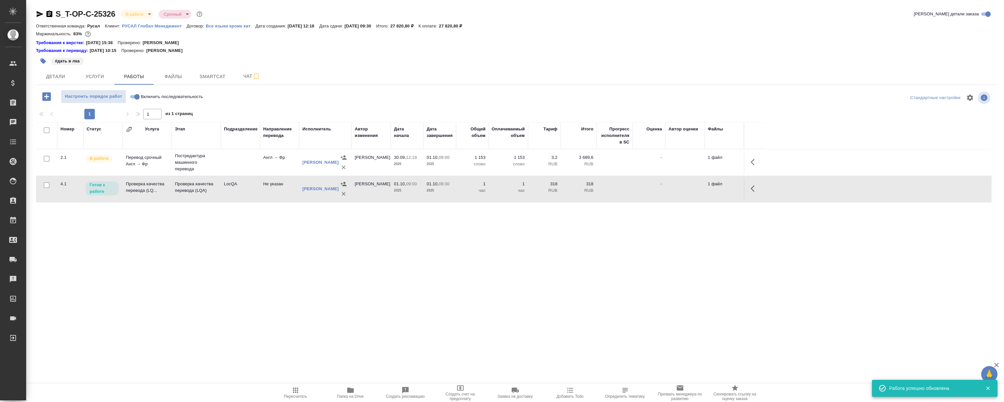
click at [415, 254] on div "Номер Статус Услуга Этап Подразделение Направление перевода Исполнитель Автор и…" at bounding box center [514, 195] width 956 height 147
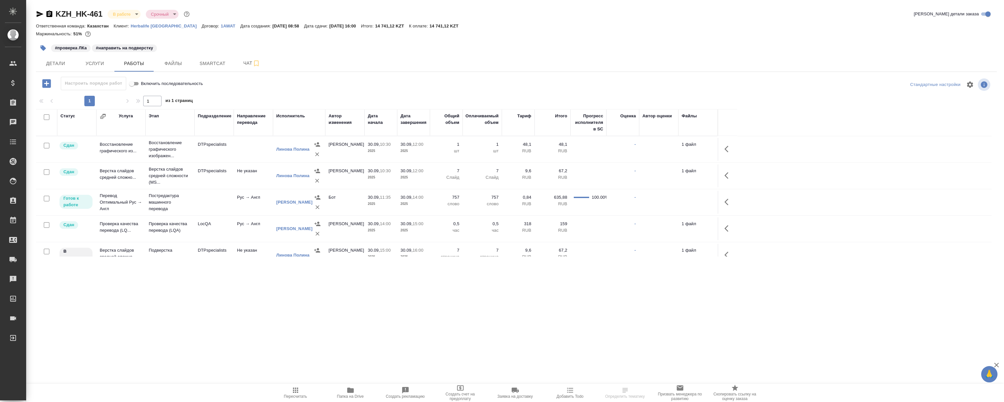
click at [255, 312] on div ".cls-1 fill:#fff; AWATERA [PERSON_NAME] Спецификации Заказы Чаты Todo Проекты S…" at bounding box center [502, 201] width 1004 height 402
